Goal: Find contact information: Find contact information

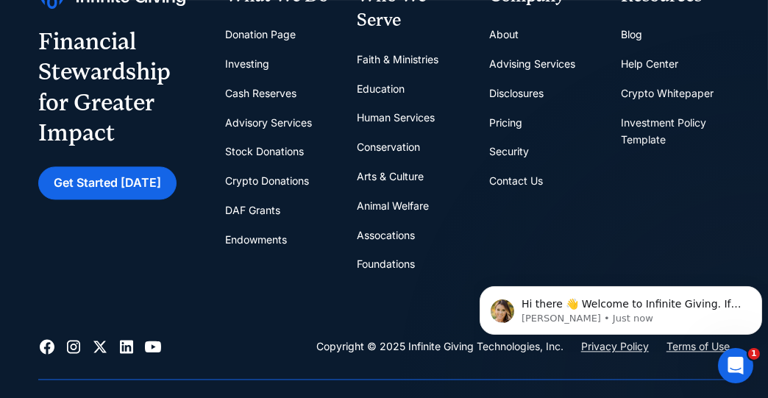
click at [501, 179] on link "Contact Us" at bounding box center [516, 180] width 54 height 29
